Goal: Task Accomplishment & Management: Complete application form

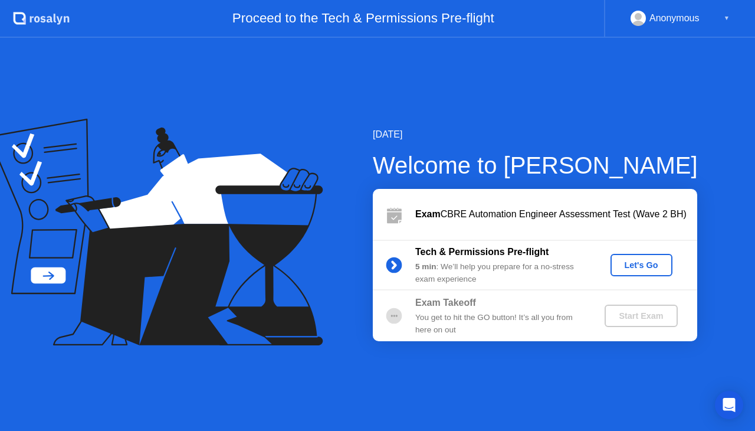
click at [636, 265] on div "Let's Go" at bounding box center [641, 264] width 53 height 9
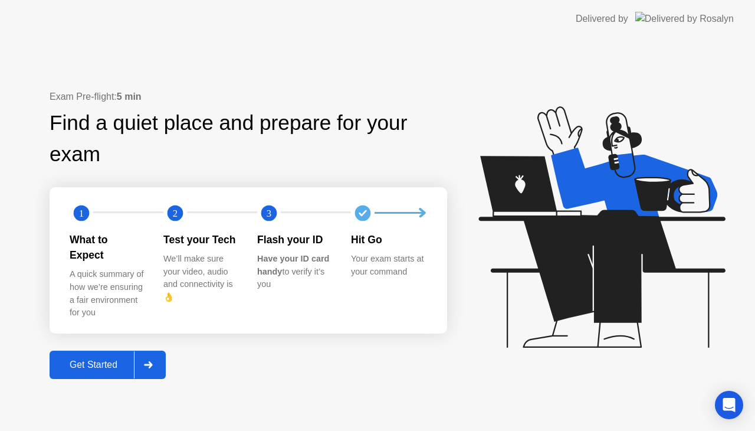
click at [88, 367] on button "Get Started" at bounding box center [108, 364] width 116 height 28
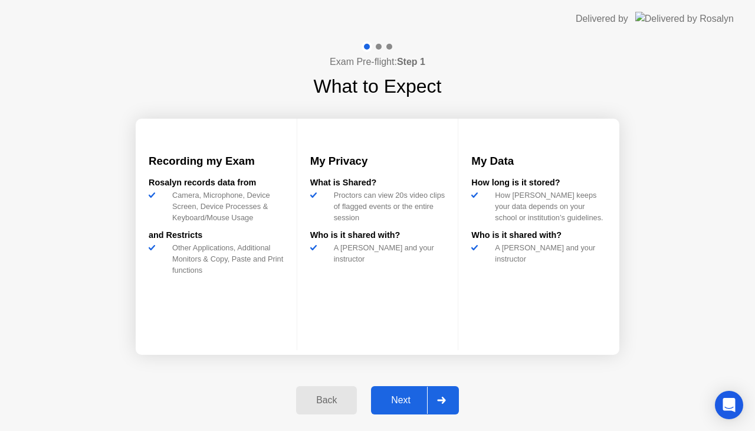
click at [403, 388] on button "Next" at bounding box center [415, 400] width 88 height 28
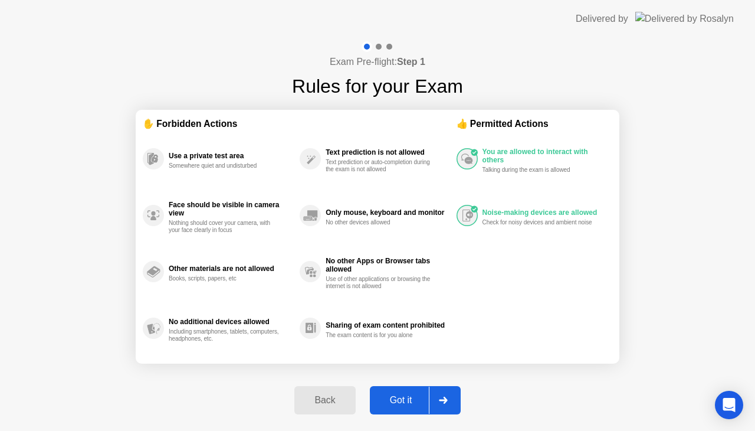
drag, startPoint x: 567, startPoint y: 388, endPoint x: 541, endPoint y: 420, distance: 41.5
click at [567, 388] on div "Exam Pre-flight: Step 1 Rules for your Exam ✋ Forbidden Actions Use a private t…" at bounding box center [377, 234] width 755 height 393
click at [408, 402] on div "Got it" at bounding box center [400, 400] width 55 height 11
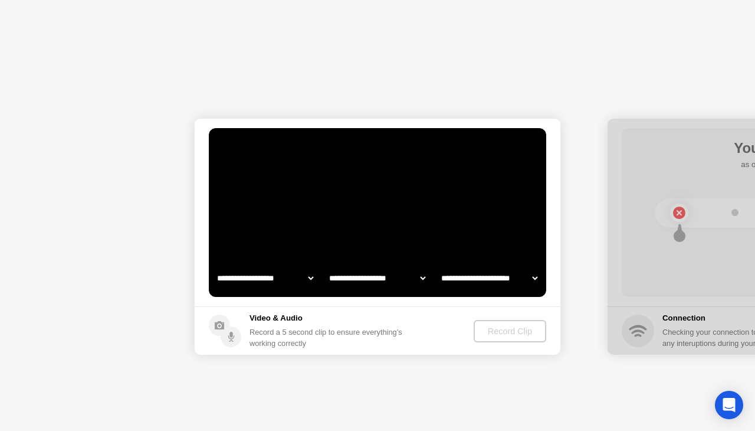
select select "**********"
select select "*******"
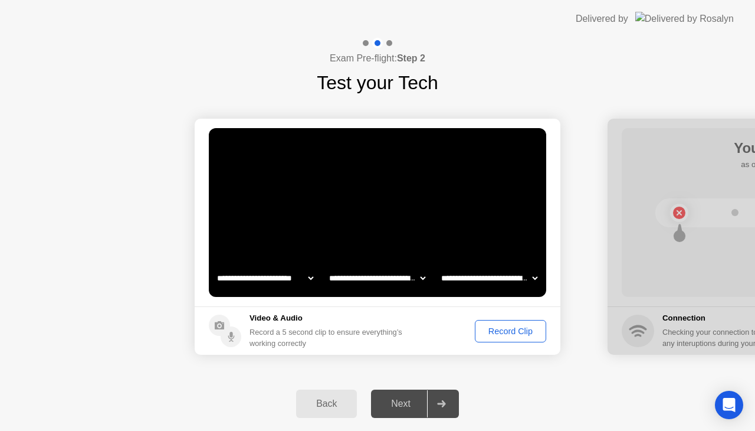
click at [483, 271] on select "**********" at bounding box center [489, 278] width 101 height 24
click at [303, 274] on select "**********" at bounding box center [265, 278] width 101 height 24
click at [390, 277] on select "**********" at bounding box center [377, 278] width 101 height 24
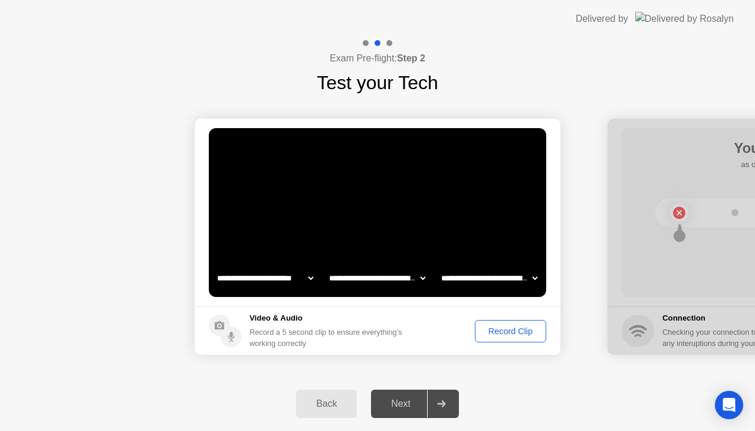
click at [470, 278] on select "**********" at bounding box center [489, 278] width 101 height 24
click at [513, 329] on div "Record Clip" at bounding box center [510, 330] width 63 height 9
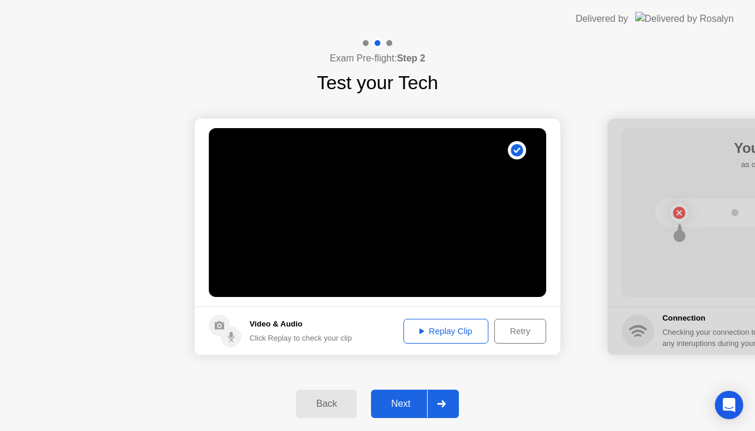
click at [439, 326] on div "Replay Clip" at bounding box center [446, 330] width 77 height 9
click at [414, 398] on div "Next" at bounding box center [401, 403] width 53 height 11
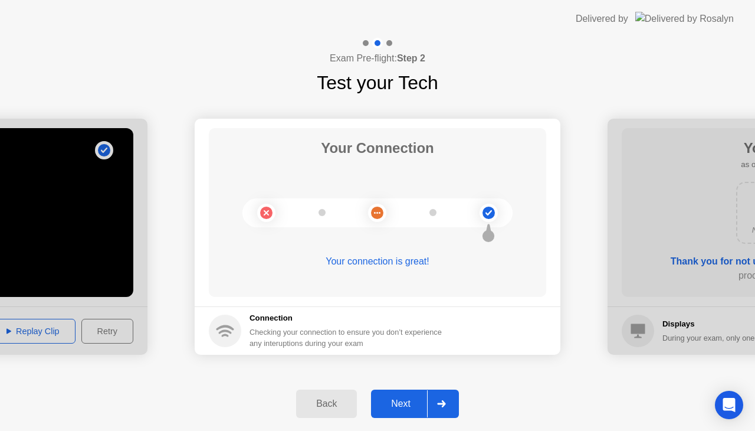
click at [412, 405] on div "Next" at bounding box center [401, 403] width 53 height 11
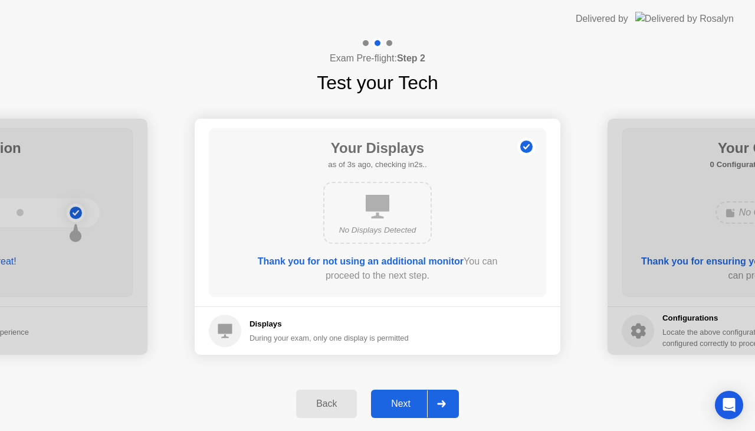
click at [412, 405] on div "Next" at bounding box center [401, 403] width 53 height 11
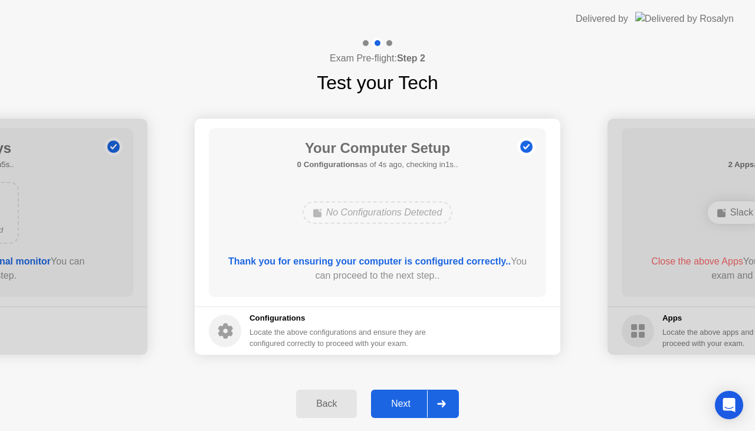
click at [412, 405] on div "Next" at bounding box center [401, 403] width 53 height 11
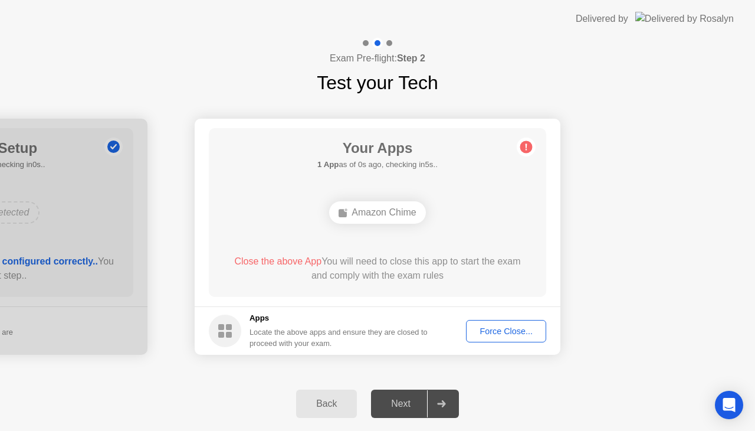
click at [523, 334] on div "Force Close..." at bounding box center [506, 330] width 72 height 9
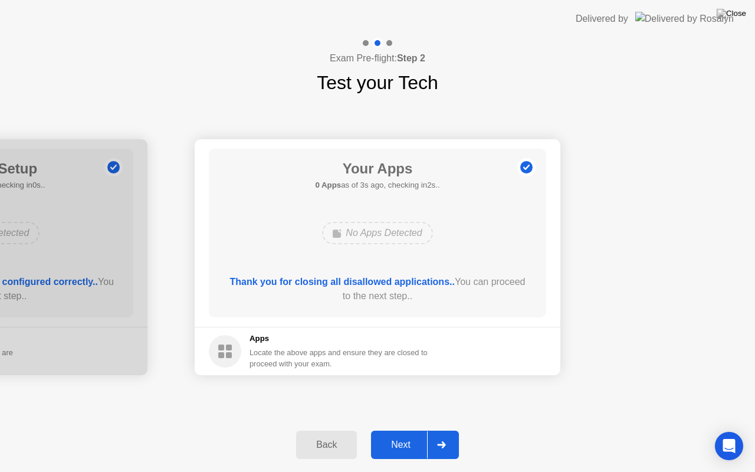
click at [419, 430] on div "Next" at bounding box center [401, 444] width 53 height 11
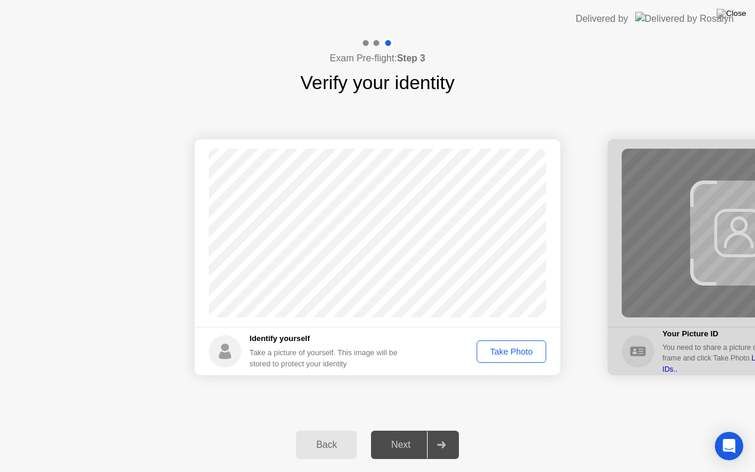
click at [497, 355] on div "Take Photo" at bounding box center [511, 351] width 61 height 9
click at [408, 430] on div "Next" at bounding box center [401, 444] width 53 height 11
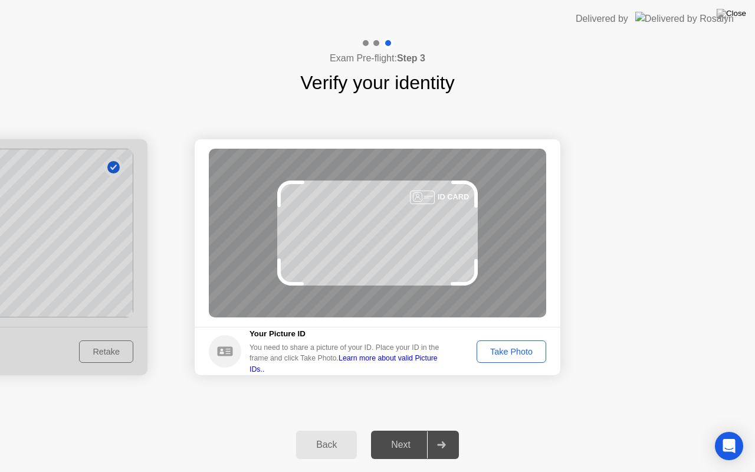
click at [520, 357] on button "Take Photo" at bounding box center [512, 351] width 70 height 22
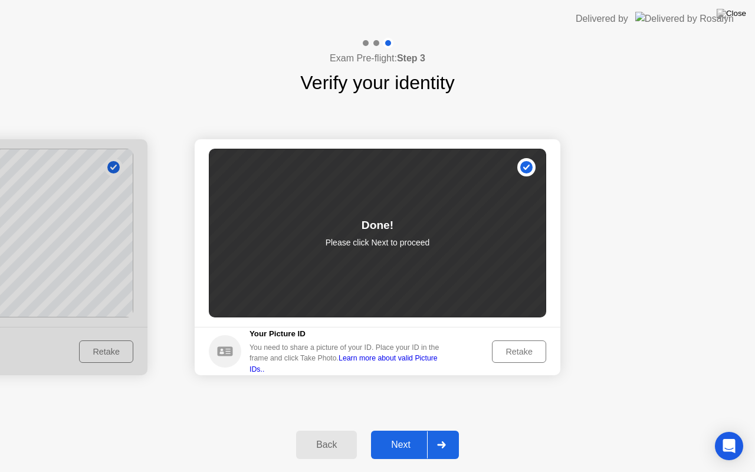
click at [416, 430] on div "Next" at bounding box center [401, 444] width 53 height 11
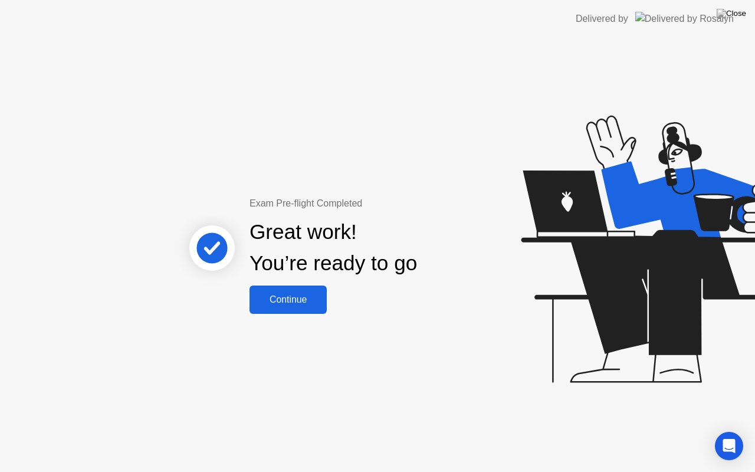
click at [286, 310] on button "Continue" at bounding box center [288, 300] width 77 height 28
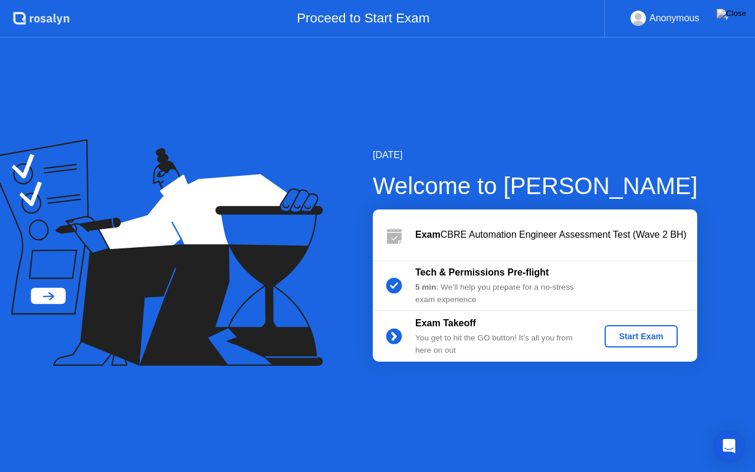
click at [619, 337] on div "Start Exam" at bounding box center [640, 336] width 63 height 9
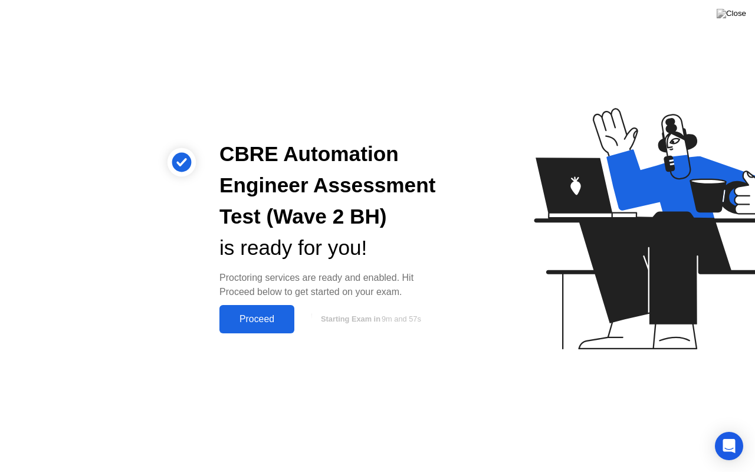
click at [261, 314] on div "Proceed" at bounding box center [257, 319] width 68 height 11
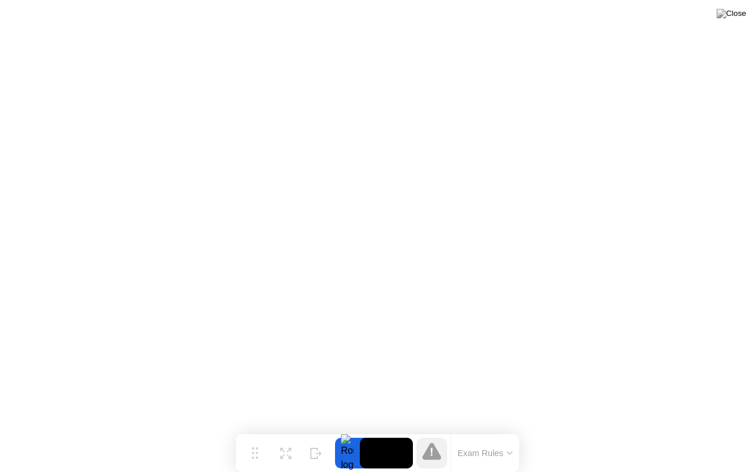
click at [510, 430] on icon at bounding box center [510, 453] width 6 height 4
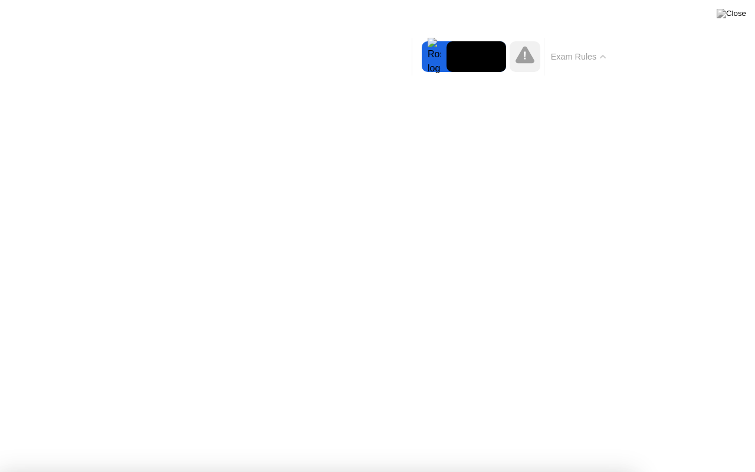
drag, startPoint x: 658, startPoint y: 165, endPoint x: 657, endPoint y: 223, distance: 57.8
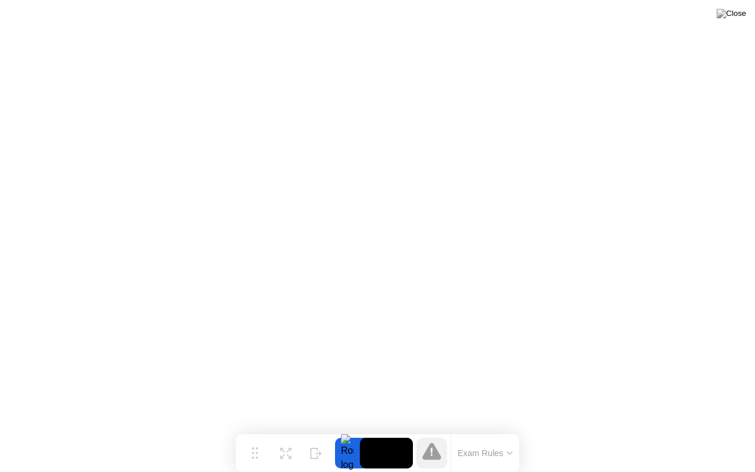
click at [347, 430] on div at bounding box center [347, 453] width 25 height 31
click at [736, 12] on img at bounding box center [731, 13] width 29 height 9
